Goal: Navigation & Orientation: Find specific page/section

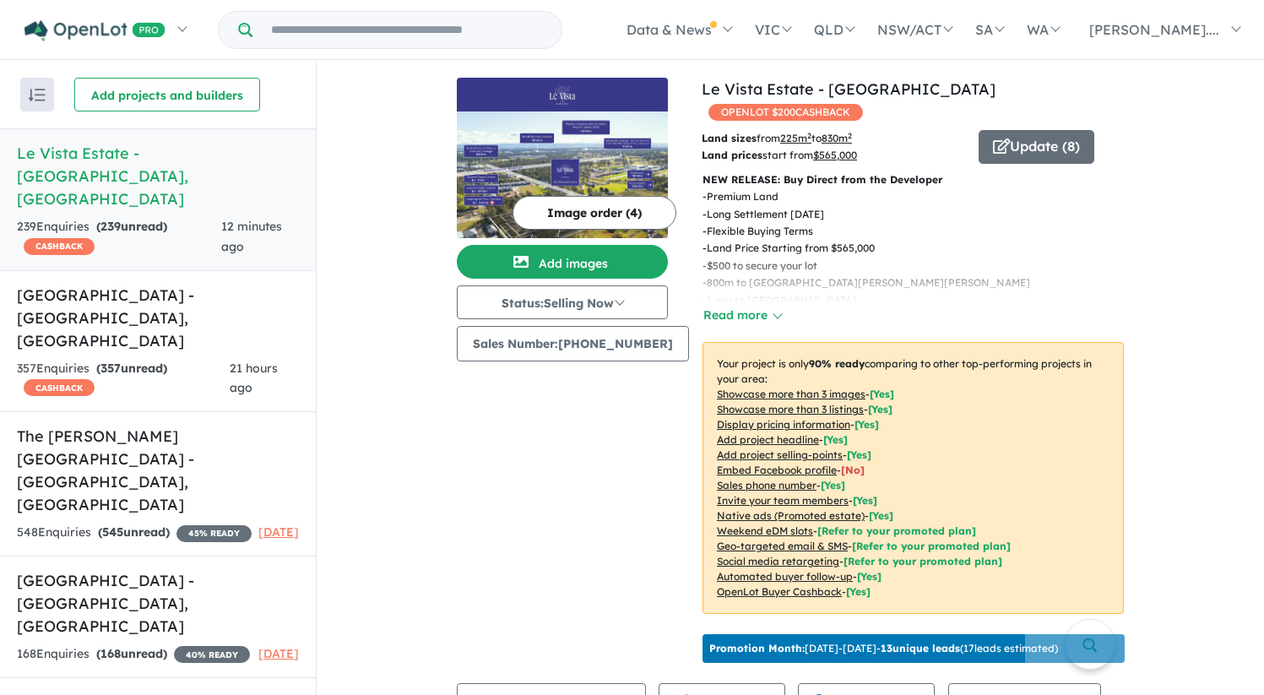
scroll to position [640, 0]
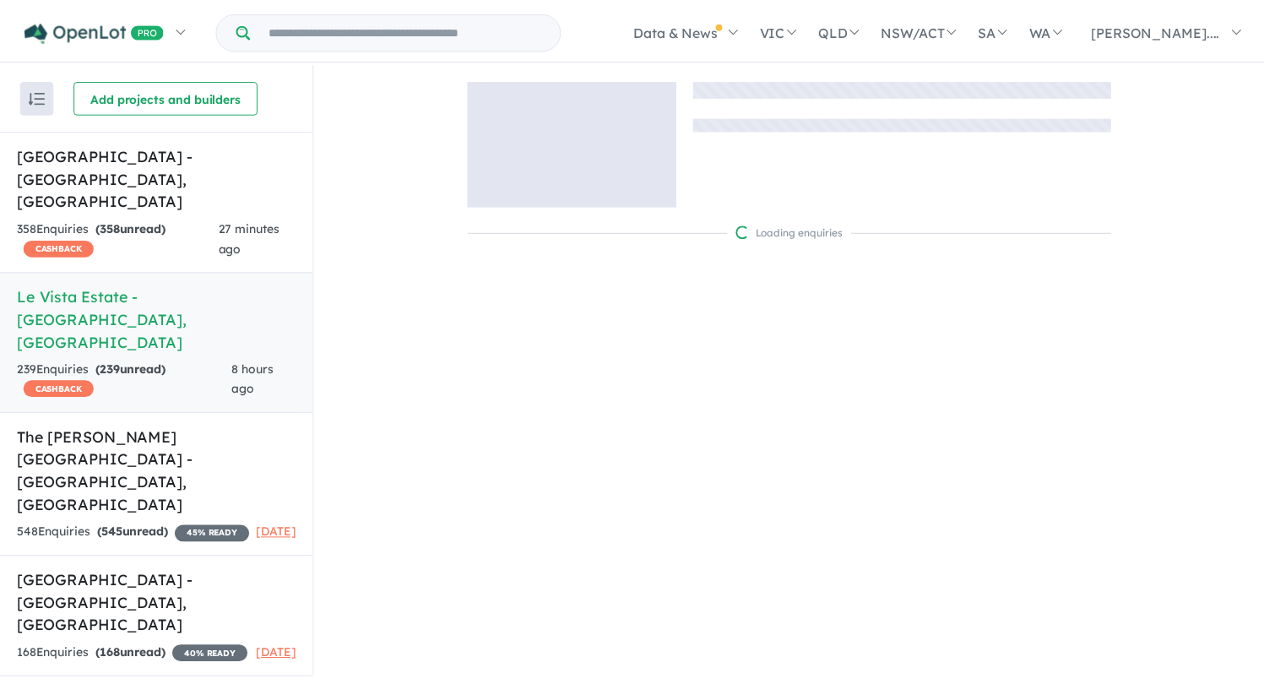
scroll to position [2, 0]
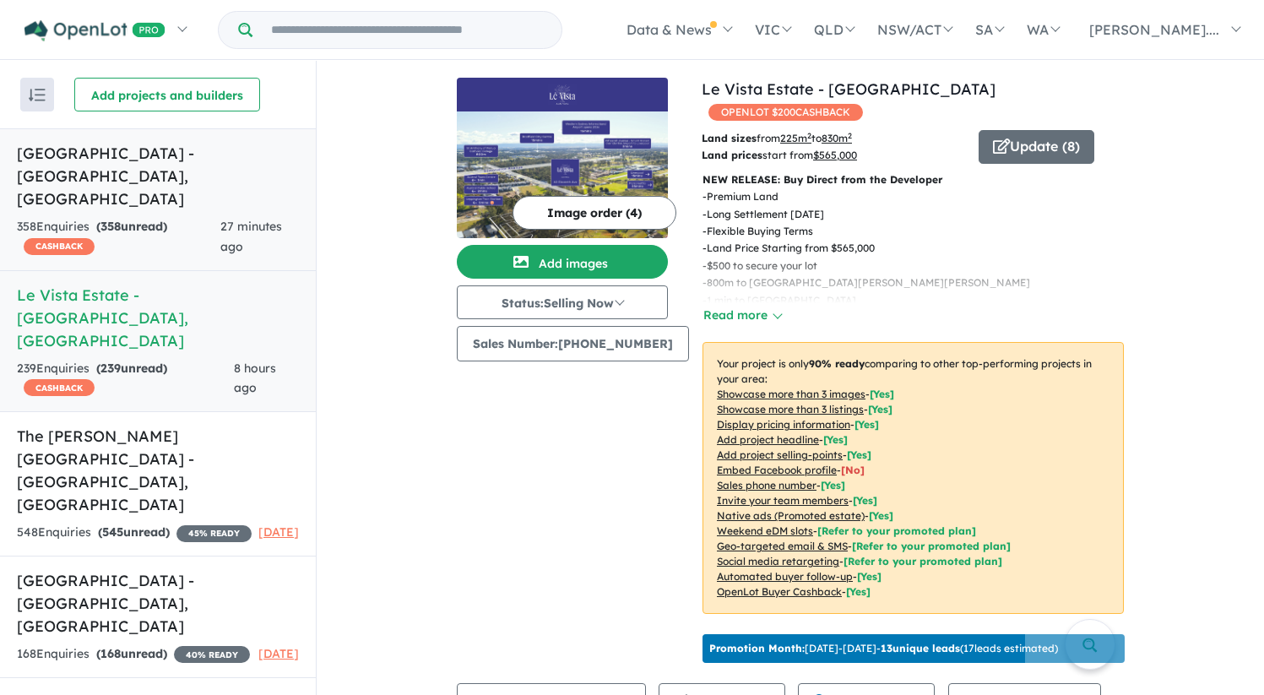
click at [251, 185] on h5 "[GEOGRAPHIC_DATA] - [GEOGRAPHIC_DATA] , [GEOGRAPHIC_DATA]" at bounding box center [158, 176] width 282 height 68
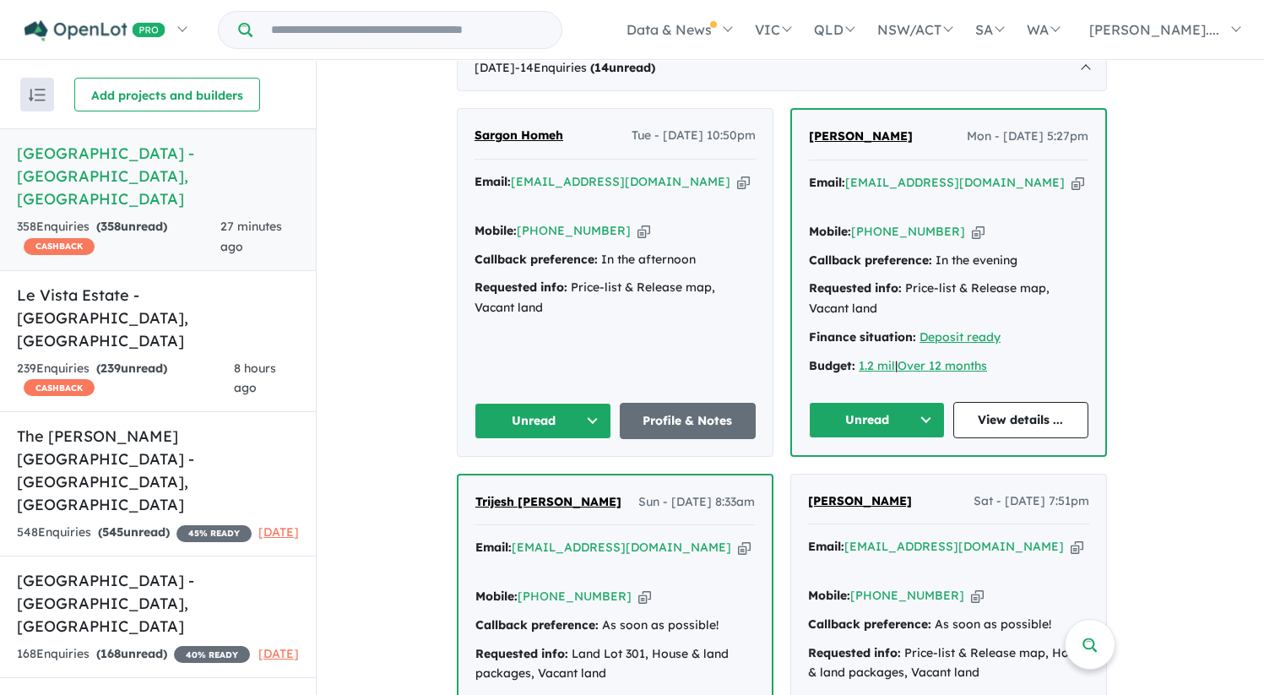
scroll to position [685, 0]
